Goal: Information Seeking & Learning: Learn about a topic

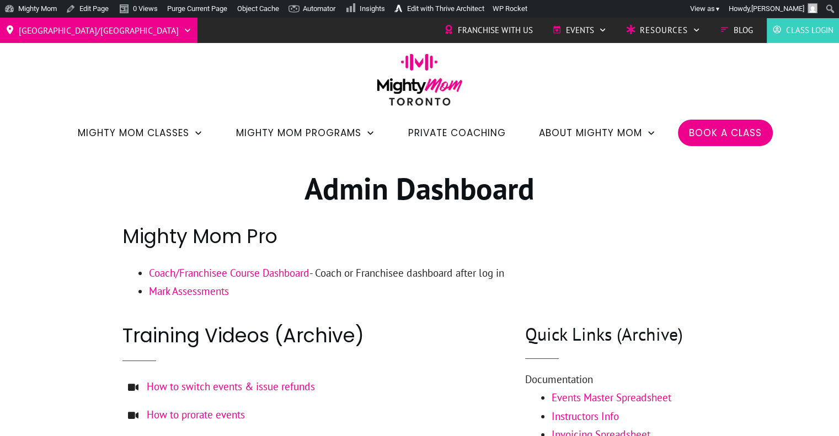
click at [224, 273] on link "Coach/Franchisee Course Dashboard" at bounding box center [229, 272] width 160 height 13
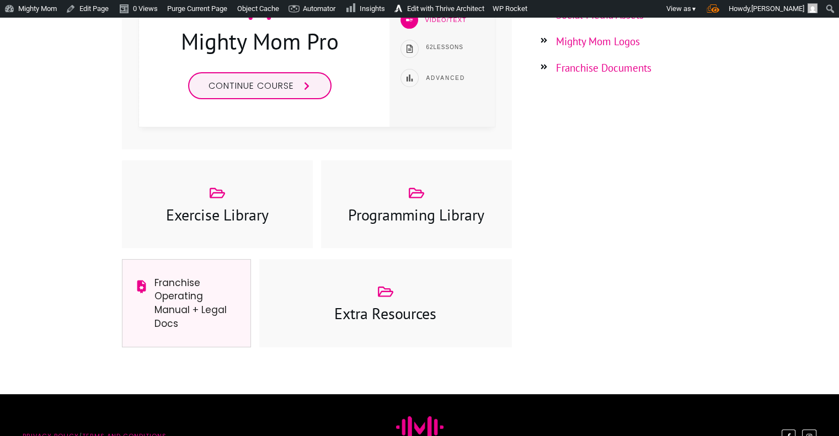
scroll to position [385, 0]
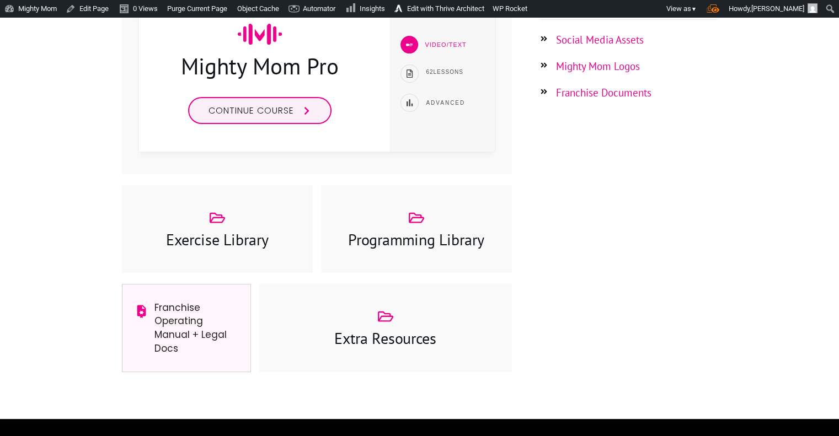
click at [280, 114] on span "Continue course" at bounding box center [250, 110] width 85 height 13
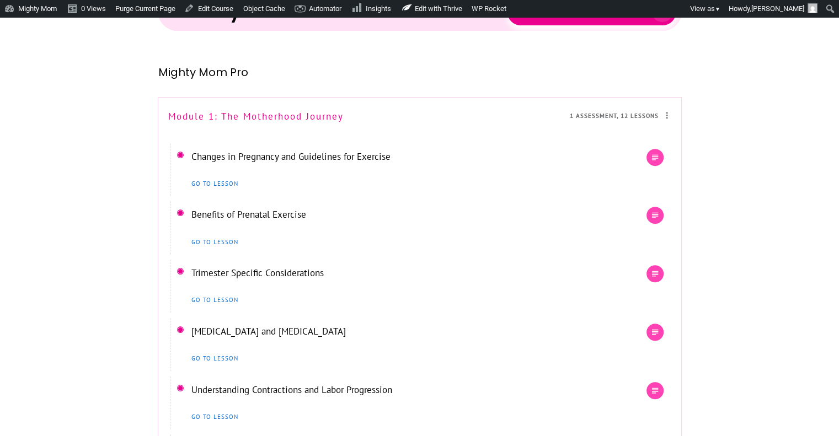
scroll to position [415, 0]
click at [304, 112] on link "Module 1: The Motherhood Journey" at bounding box center [255, 116] width 175 height 12
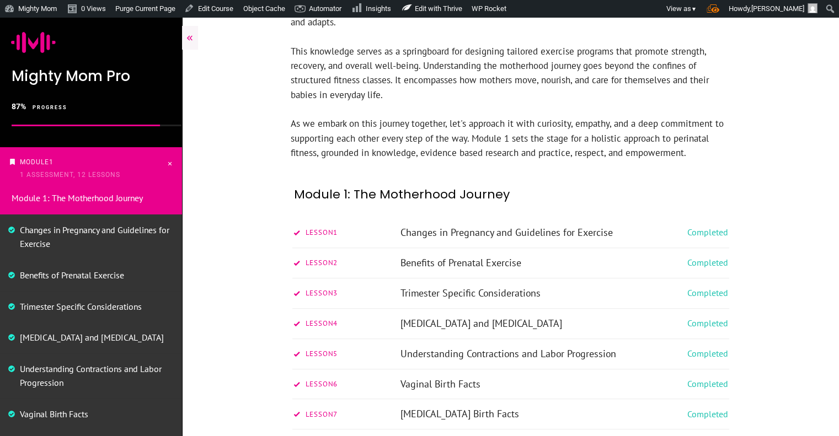
scroll to position [707, 0]
click at [574, 225] on link "Changes in Pregnancy and Guidelines for Exercise" at bounding box center [506, 231] width 212 height 13
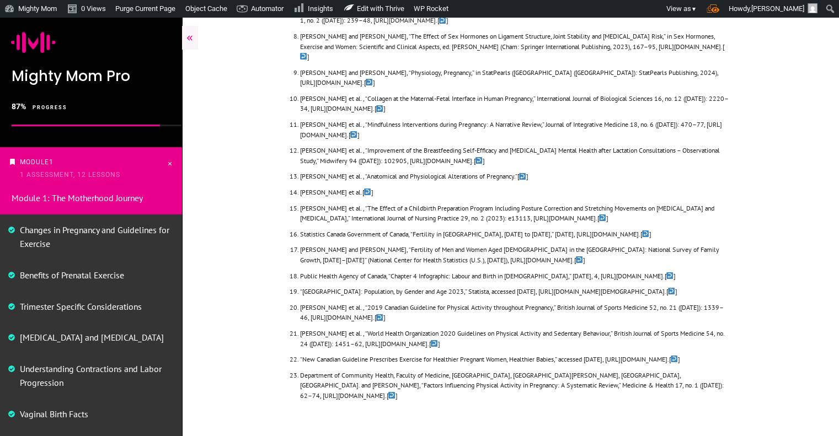
scroll to position [3967, 0]
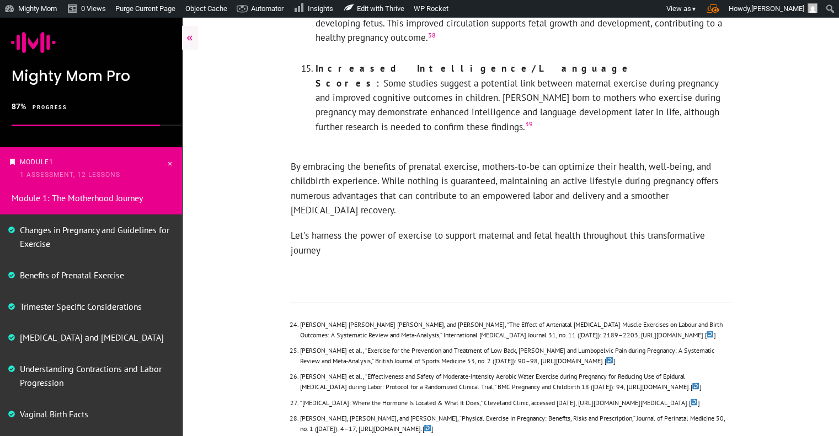
scroll to position [2082, 0]
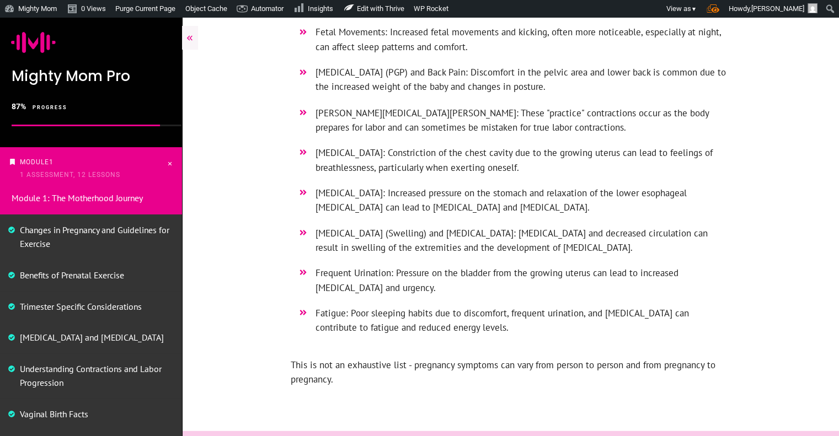
scroll to position [2015, 0]
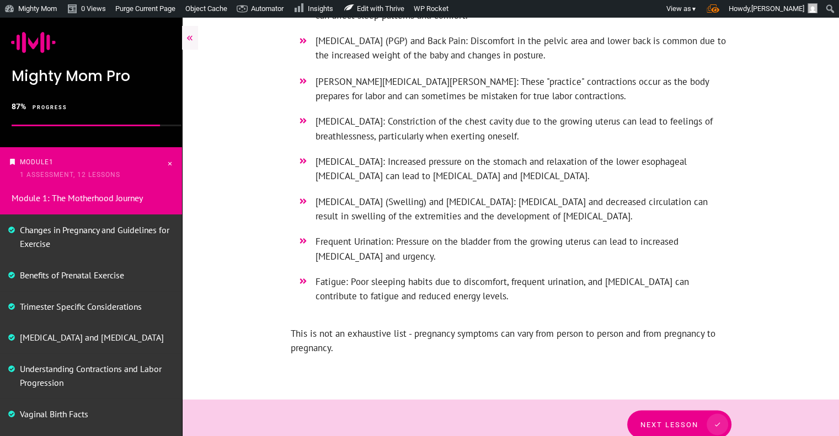
click at [682, 399] on div at bounding box center [510, 424] width 657 height 50
click at [685, 410] on link "Next Lesson" at bounding box center [683, 424] width 104 height 28
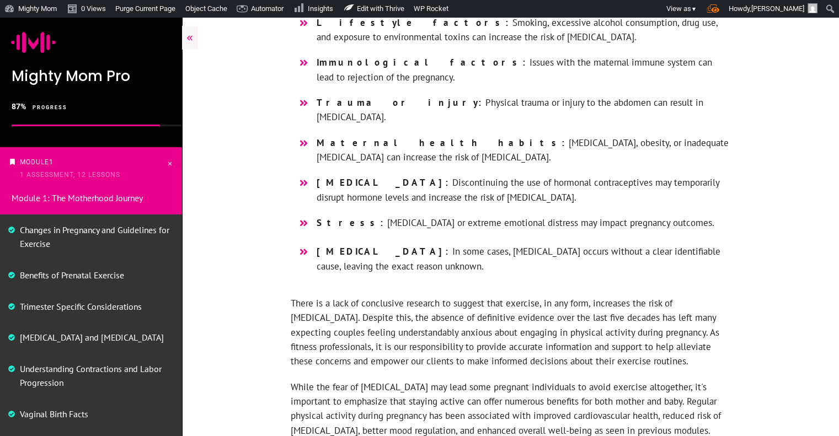
scroll to position [1400, 0]
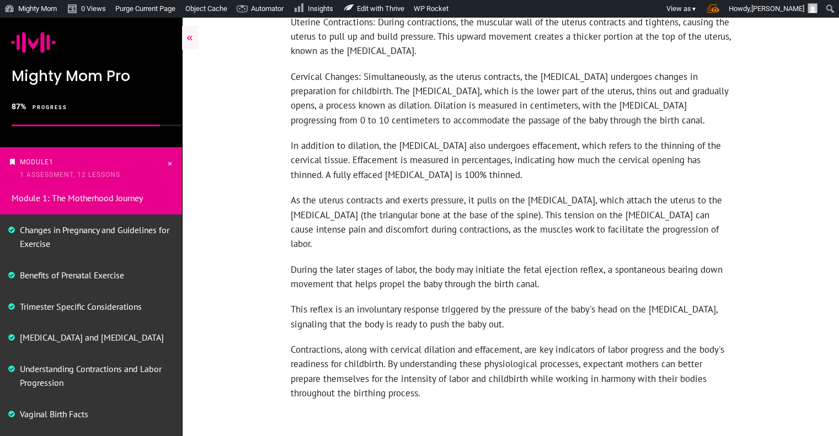
scroll to position [1287, 0]
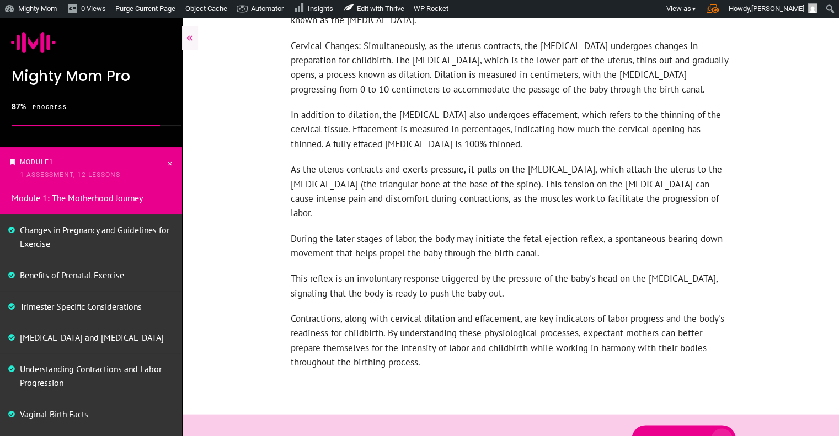
click at [717, 425] on link "Next Lesson" at bounding box center [683, 439] width 104 height 28
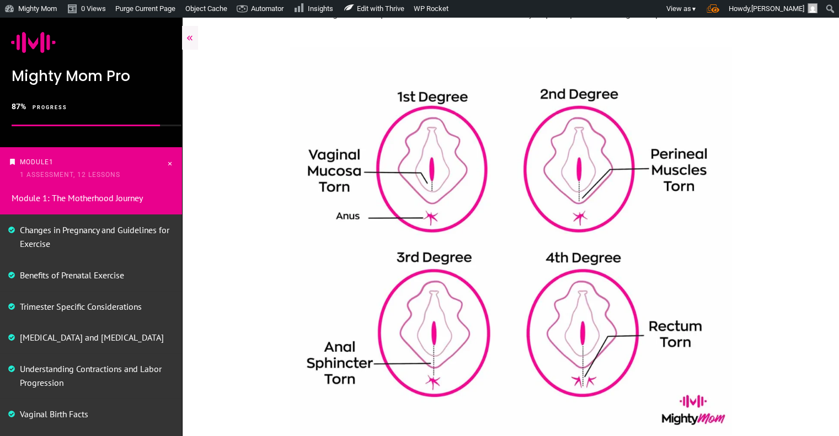
scroll to position [2507, 0]
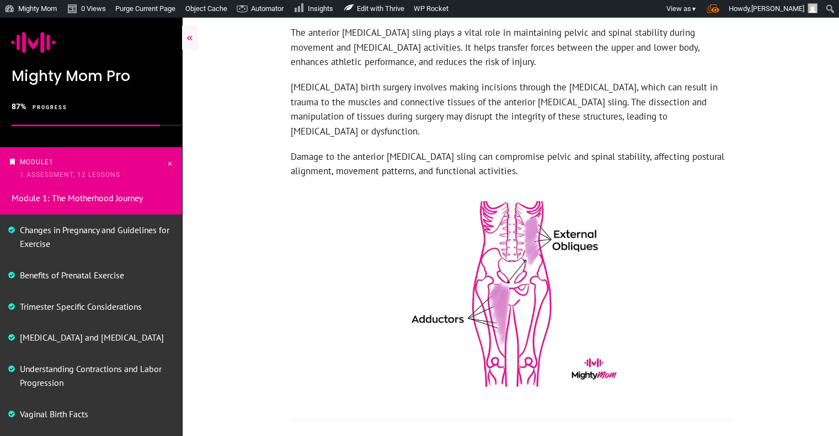
scroll to position [2572, 0]
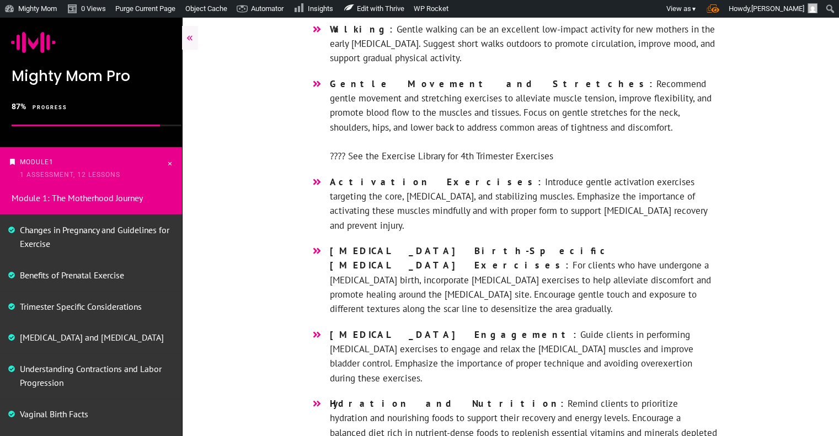
scroll to position [2630, 0]
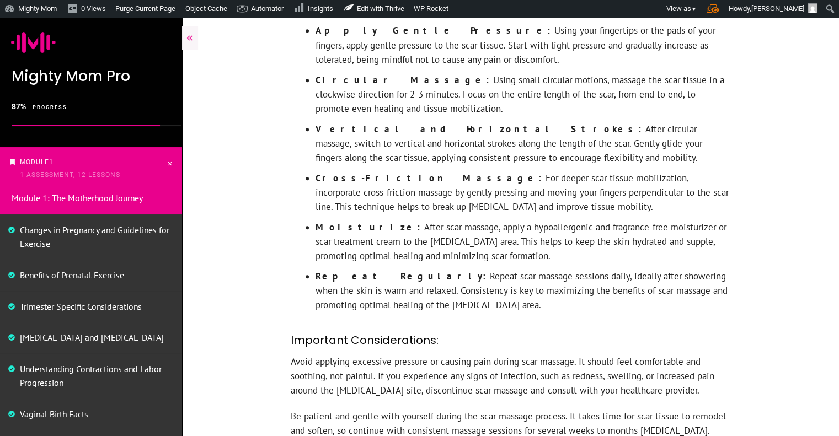
scroll to position [794, 0]
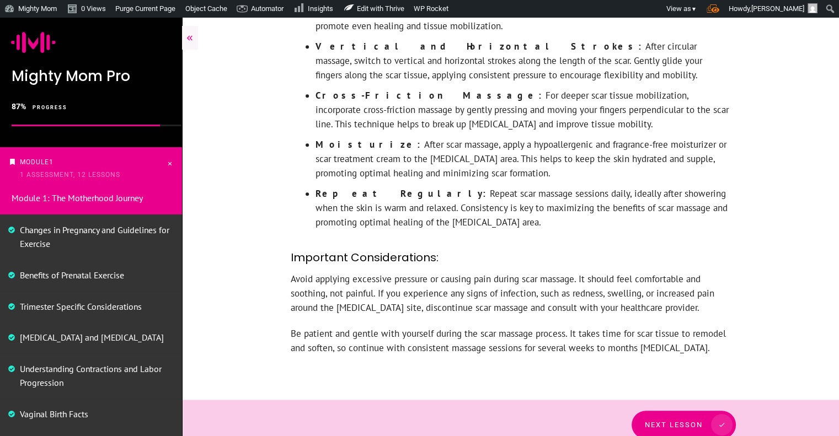
click at [673, 411] on link "Next Lesson" at bounding box center [683, 425] width 104 height 28
click at [680, 421] on span "Next Lesson" at bounding box center [674, 425] width 58 height 8
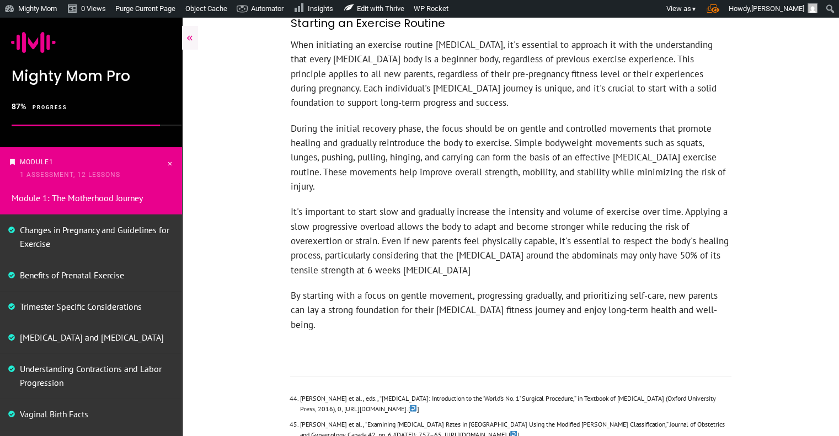
scroll to position [2227, 0]
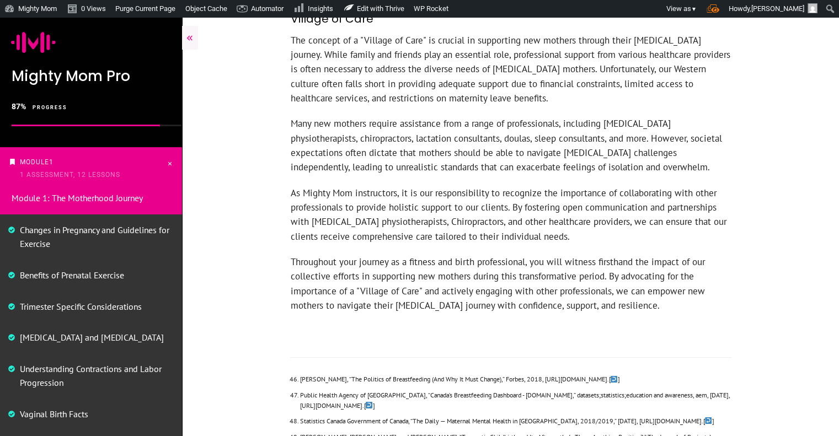
scroll to position [3712, 0]
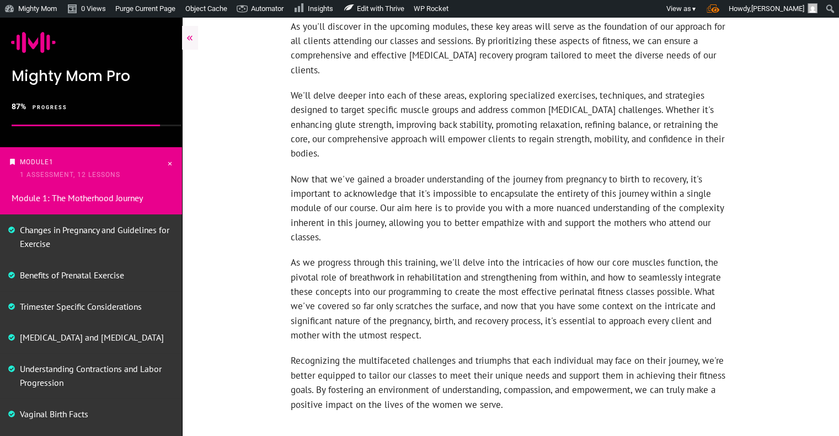
scroll to position [1115, 0]
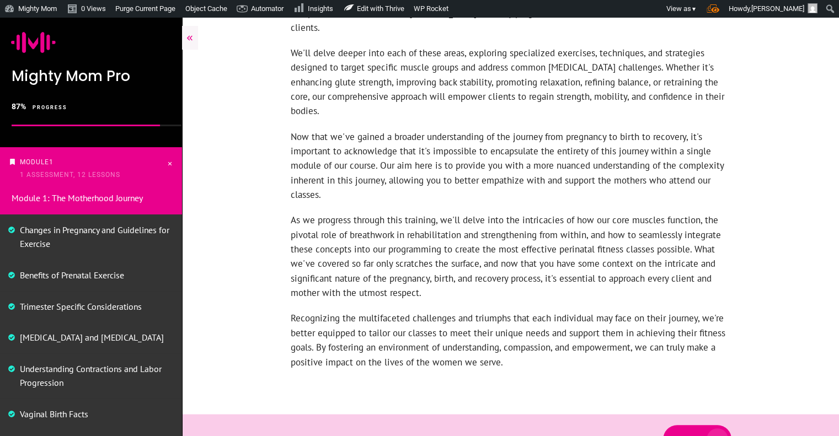
click at [691, 435] on span "Next" at bounding box center [687, 439] width 22 height 8
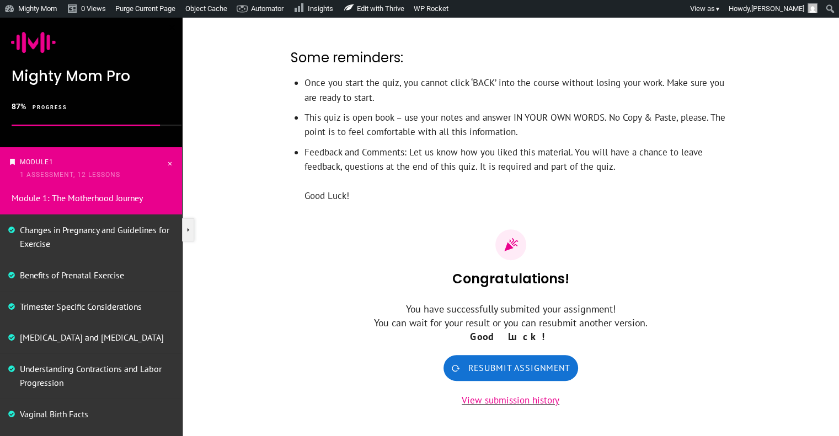
scroll to position [392, 0]
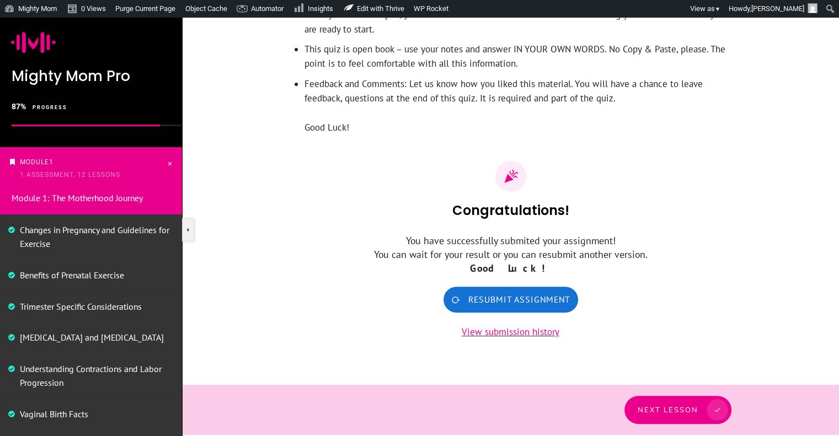
click at [665, 408] on div "Next Lesson" at bounding box center [510, 410] width 441 height 28
click at [697, 396] on div "Next Lesson" at bounding box center [510, 410] width 441 height 28
click at [673, 411] on div "Next Lesson" at bounding box center [510, 410] width 441 height 28
click at [683, 409] on div "Next Lesson" at bounding box center [510, 410] width 441 height 28
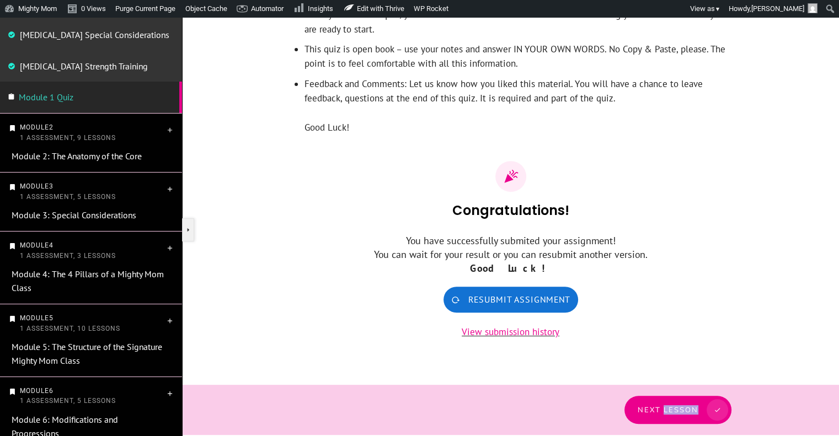
scroll to position [519, 0]
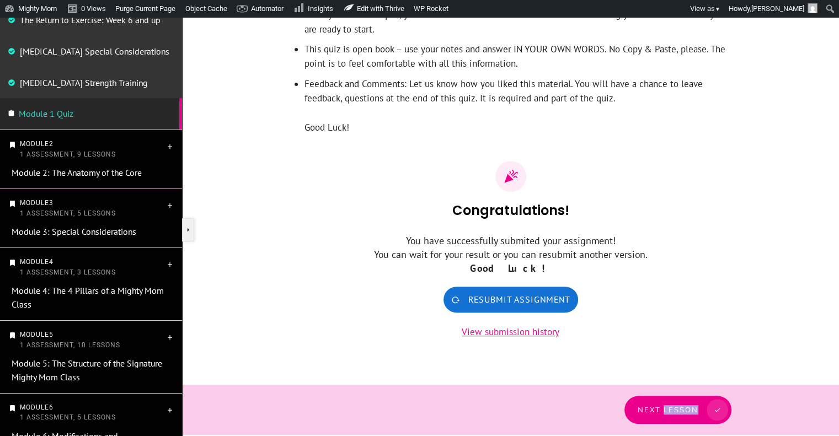
click at [49, 157] on span "1 Assessment, 9 Lessons" at bounding box center [68, 155] width 96 height 8
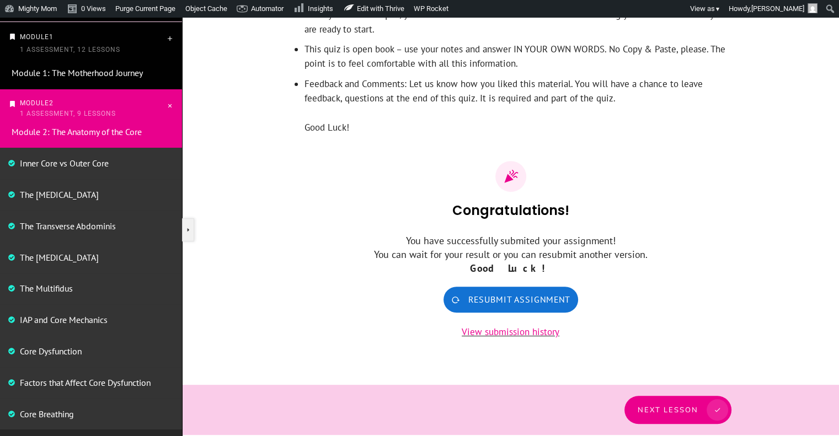
scroll to position [106, 0]
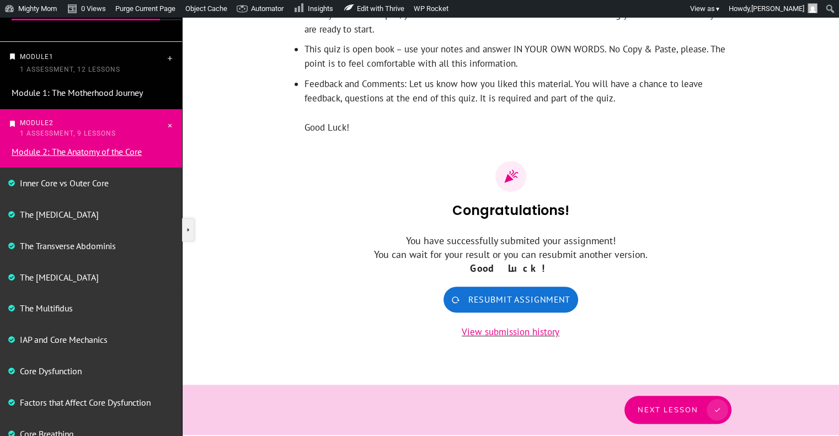
click at [97, 154] on link "Module 2: The Anatomy of the Core" at bounding box center [77, 151] width 130 height 11
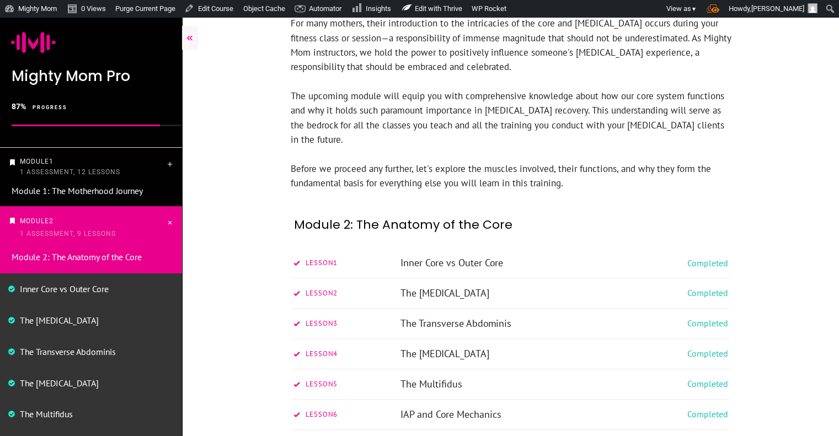
scroll to position [304, 0]
click at [478, 256] on link "Inner Core vs Outer Core" at bounding box center [451, 262] width 103 height 13
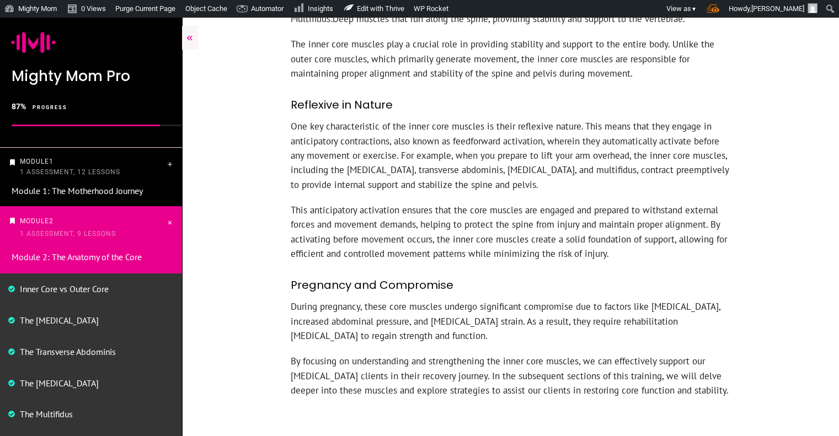
scroll to position [748, 0]
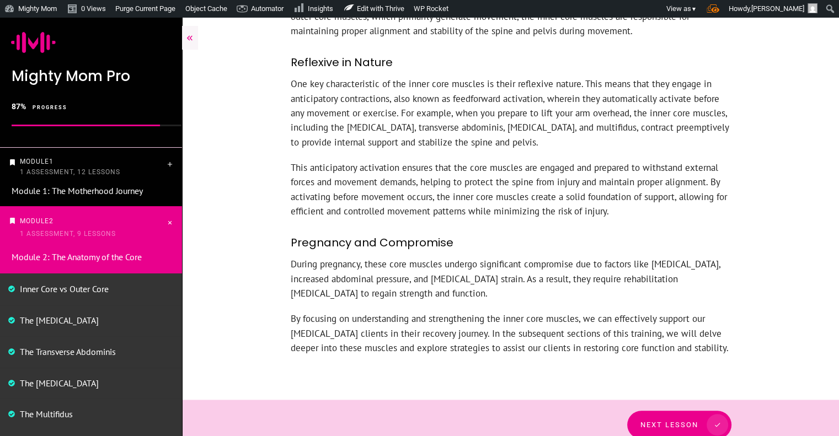
click at [684, 411] on link "Next Lesson" at bounding box center [679, 425] width 104 height 28
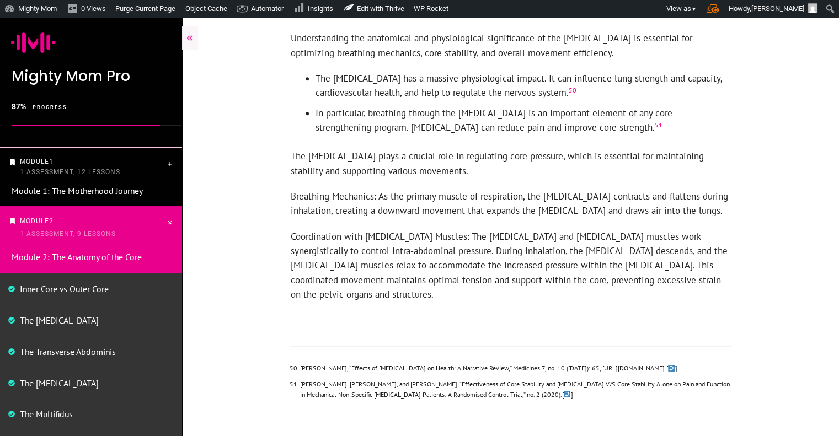
scroll to position [810, 0]
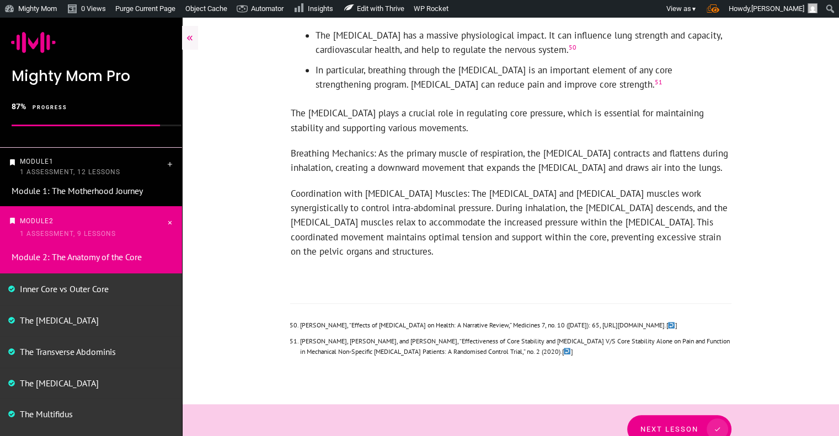
click at [670, 425] on span "Next Lesson" at bounding box center [669, 429] width 58 height 8
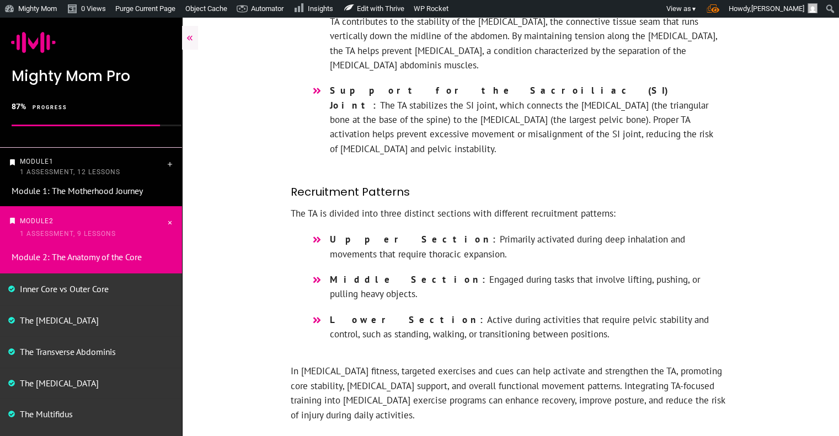
scroll to position [1060, 0]
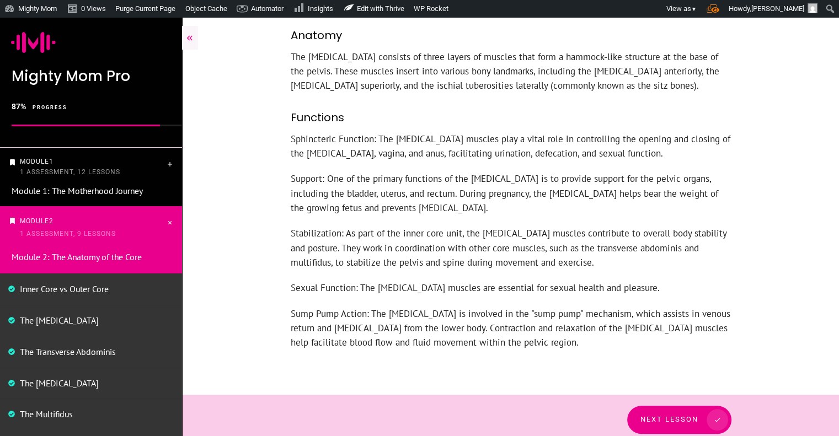
scroll to position [484, 0]
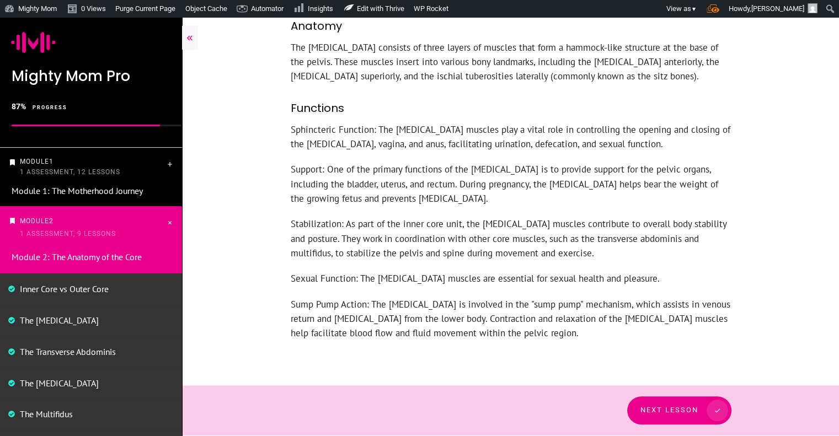
click at [683, 411] on span "Next Lesson" at bounding box center [669, 410] width 58 height 8
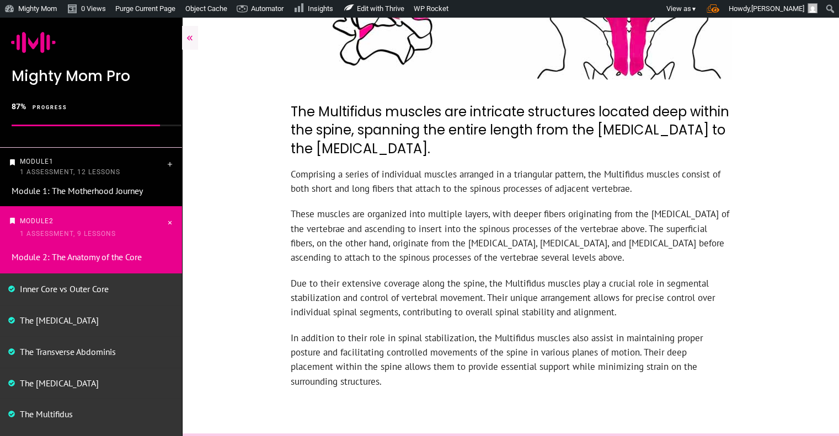
scroll to position [479, 0]
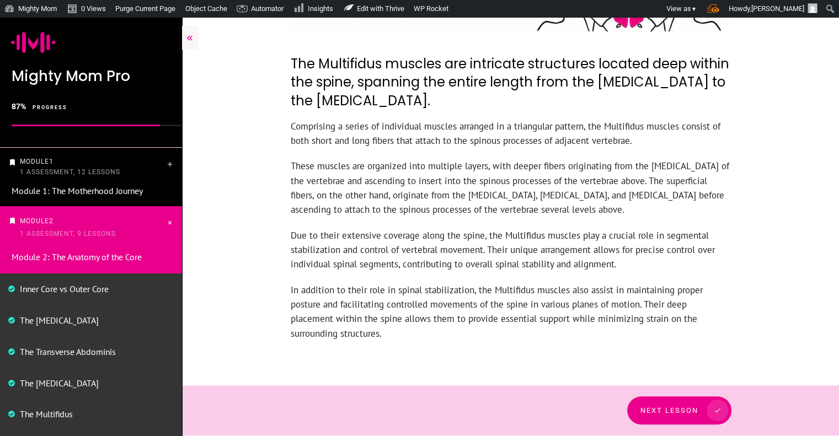
click at [673, 406] on span "Next Lesson" at bounding box center [669, 410] width 58 height 8
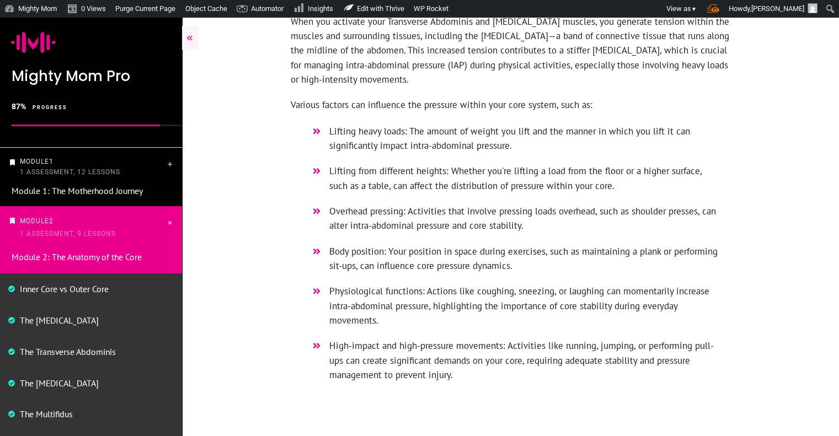
scroll to position [450, 0]
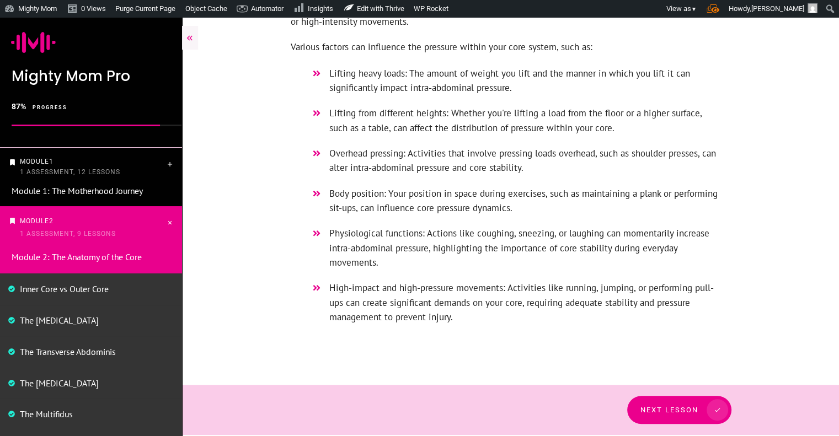
click at [666, 420] on link "Next Lesson" at bounding box center [679, 410] width 104 height 28
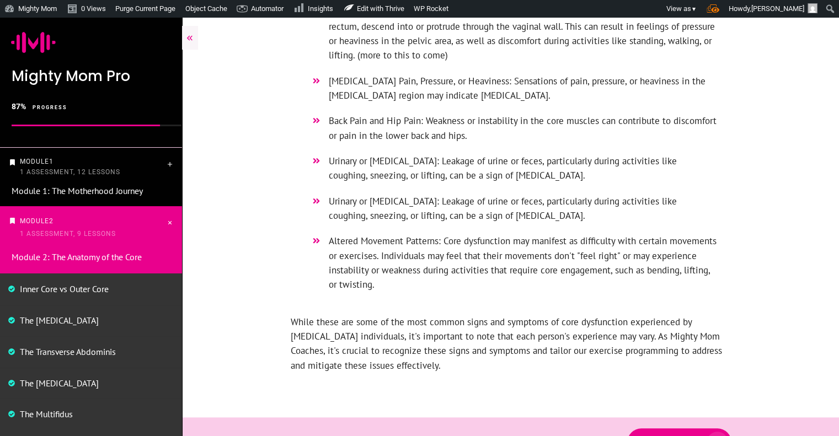
scroll to position [469, 0]
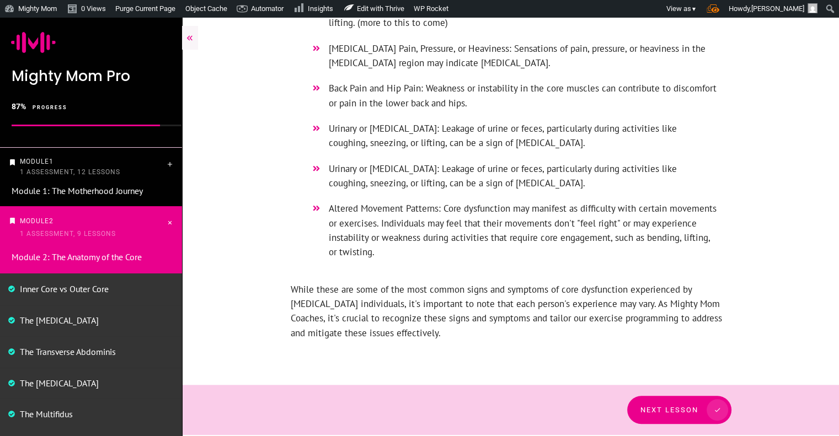
click at [685, 406] on span "Next Lesson" at bounding box center [669, 410] width 58 height 8
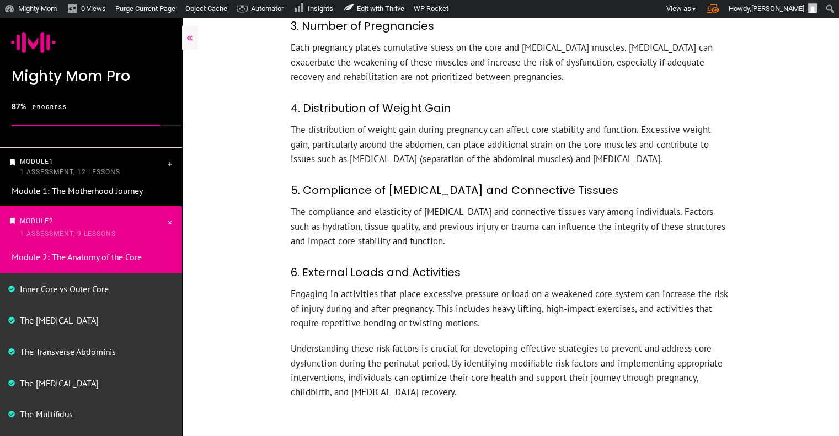
scroll to position [410, 0]
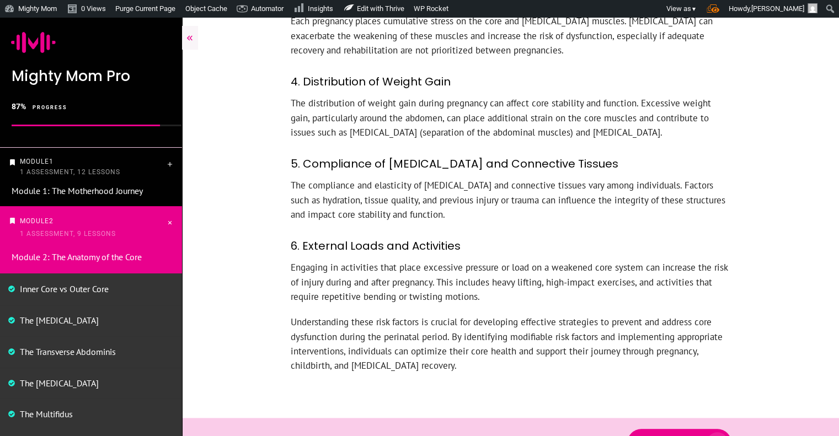
click at [679, 436] on span "Next Lesson" at bounding box center [669, 443] width 58 height 8
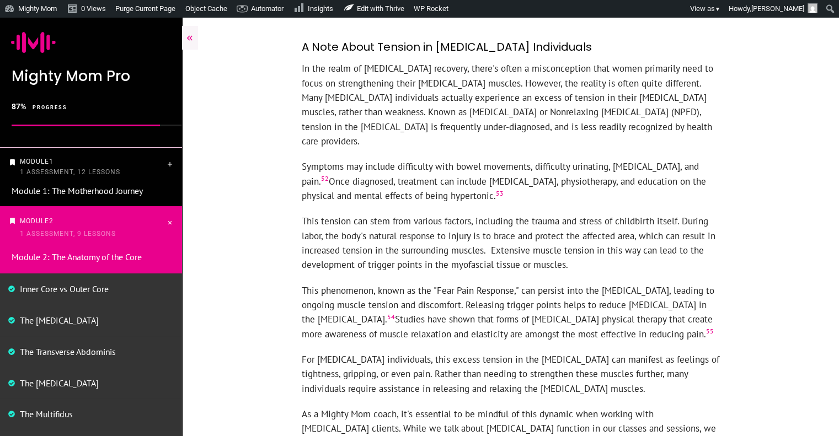
scroll to position [2657, 0]
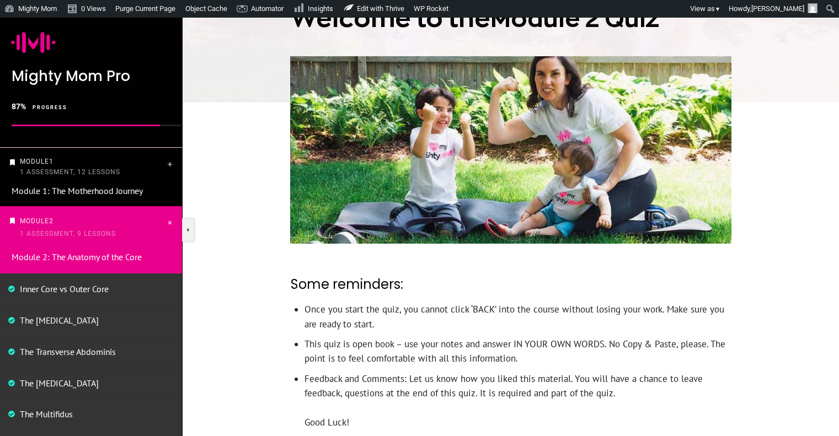
scroll to position [324, 0]
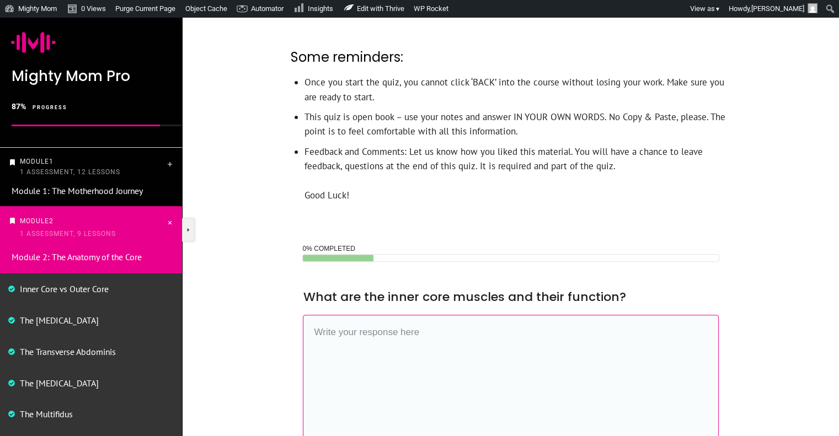
click at [676, 410] on textarea at bounding box center [511, 385] width 416 height 141
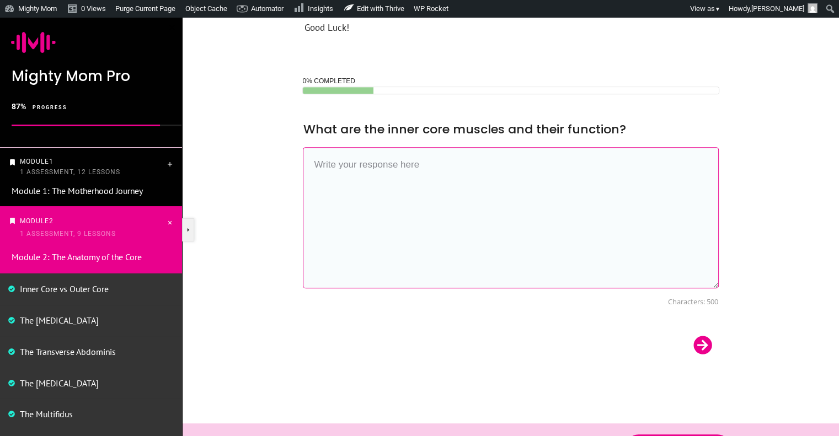
scroll to position [529, 0]
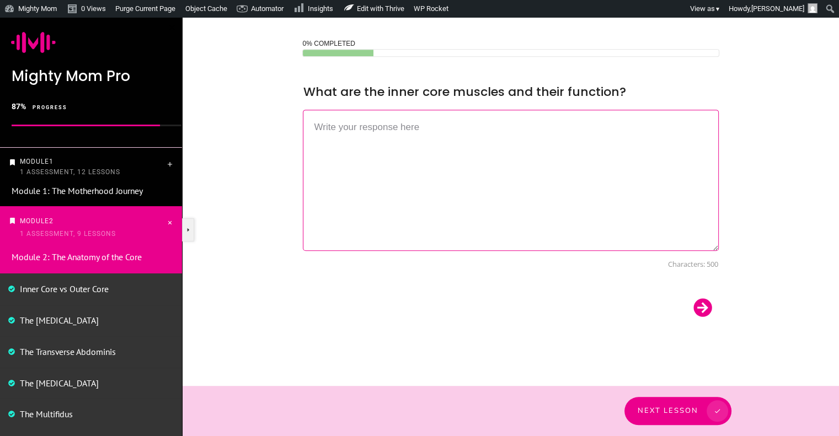
click at [666, 408] on div "Next Lesson" at bounding box center [510, 411] width 441 height 28
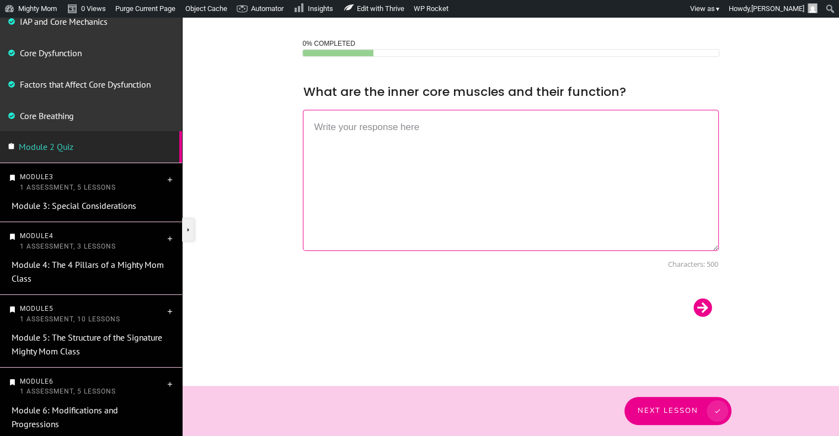
scroll to position [426, 0]
click at [47, 203] on link "Module 3: Special Considerations" at bounding box center [74, 203] width 125 height 11
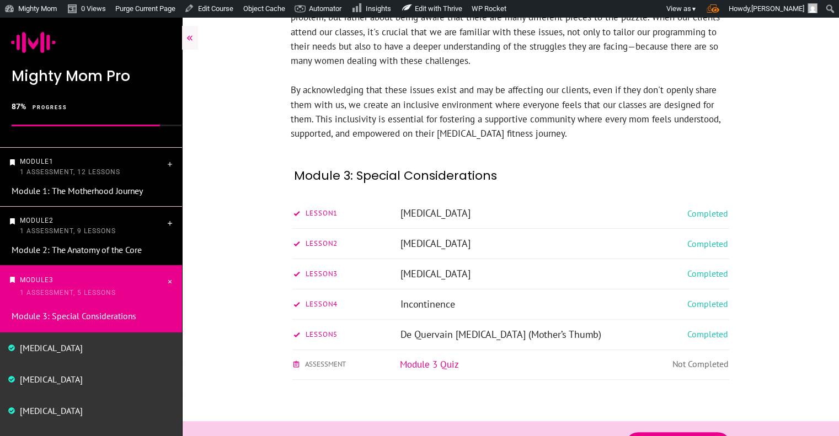
scroll to position [254, 0]
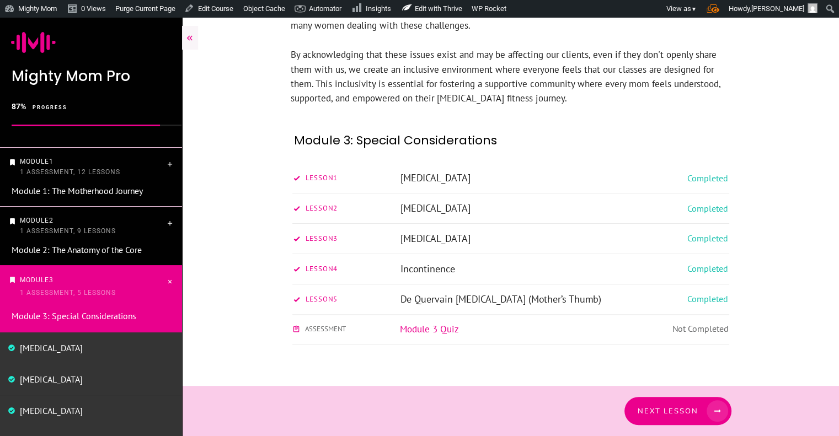
click at [676, 401] on link "Next Lesson" at bounding box center [677, 411] width 107 height 28
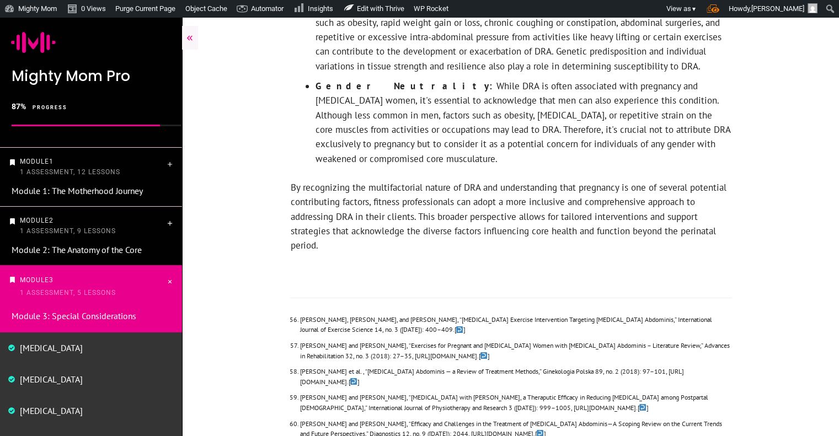
scroll to position [4289, 0]
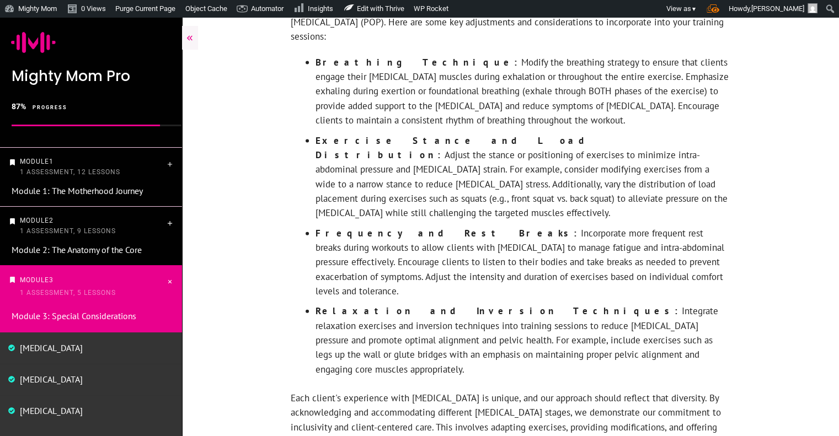
scroll to position [2482, 0]
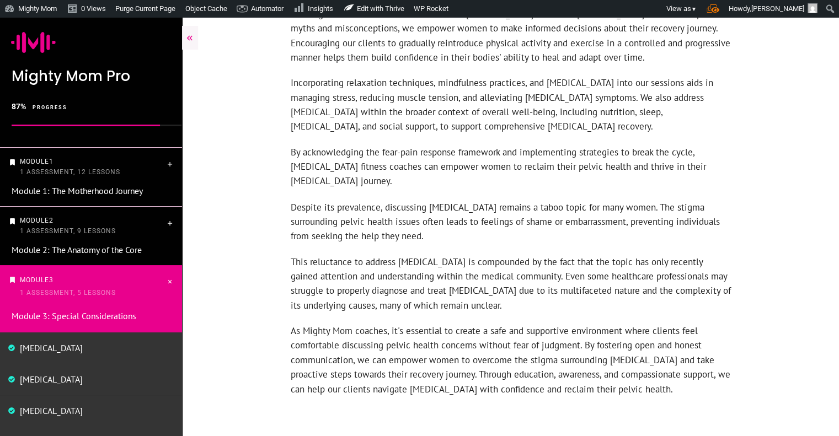
scroll to position [2000, 0]
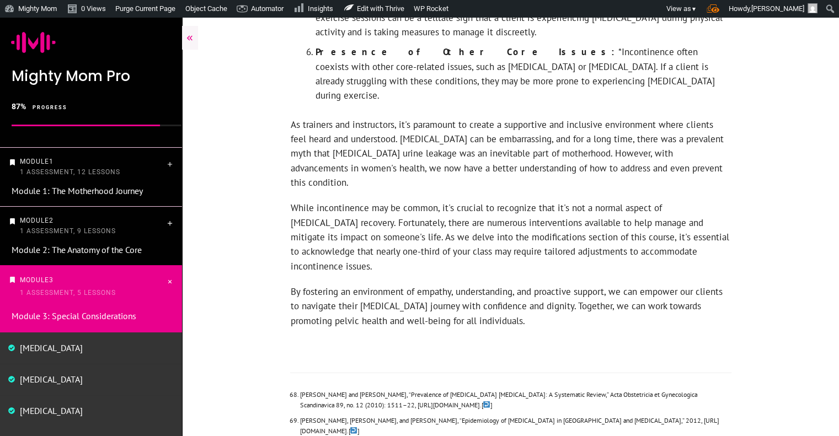
scroll to position [2543, 0]
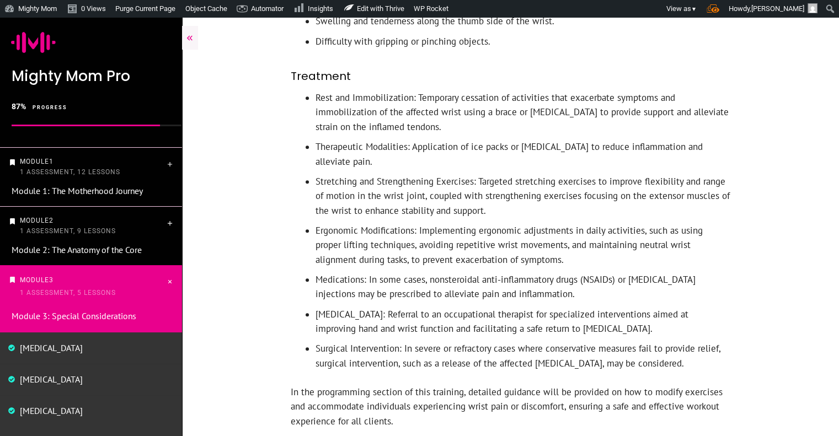
scroll to position [1067, 0]
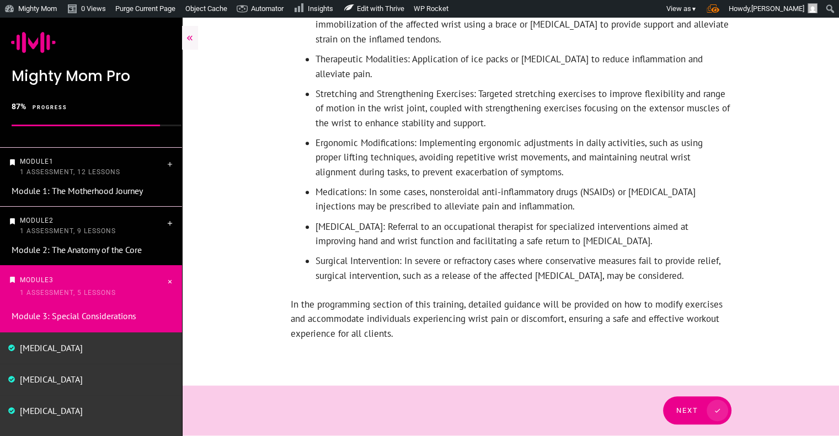
click at [701, 418] on span at bounding box center [713, 411] width 30 height 22
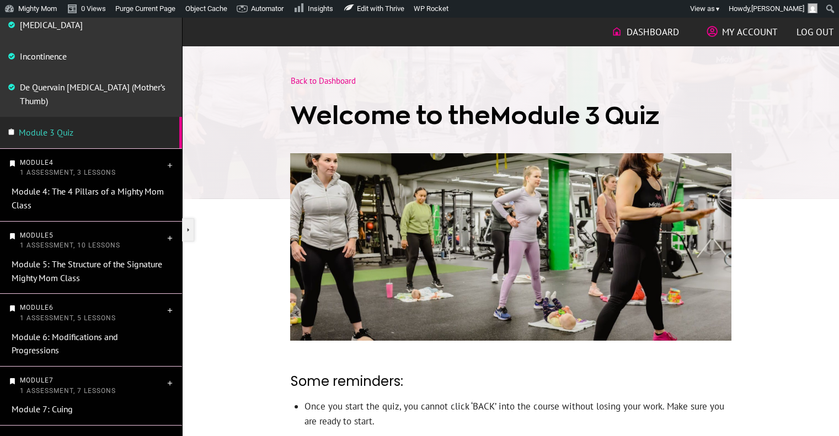
scroll to position [386, 0]
